Goal: Transaction & Acquisition: Purchase product/service

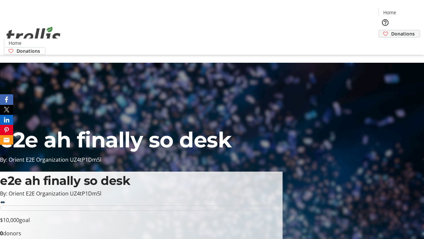
click at [391, 30] on span "Donations" at bounding box center [403, 33] width 24 height 7
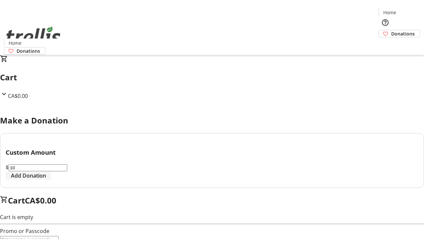
click at [46, 179] on span "Add Donation" at bounding box center [28, 175] width 35 height 8
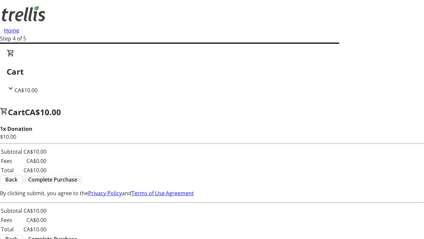
click at [77, 175] on span "Complete Purchase" at bounding box center [52, 179] width 49 height 8
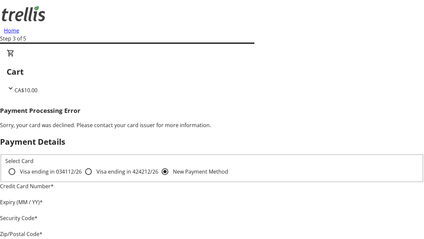
click at [82, 177] on input "Visa ending in 4242 12/26" at bounding box center [88, 171] width 13 height 13
radio input "true"
